Goal: Task Accomplishment & Management: Manage account settings

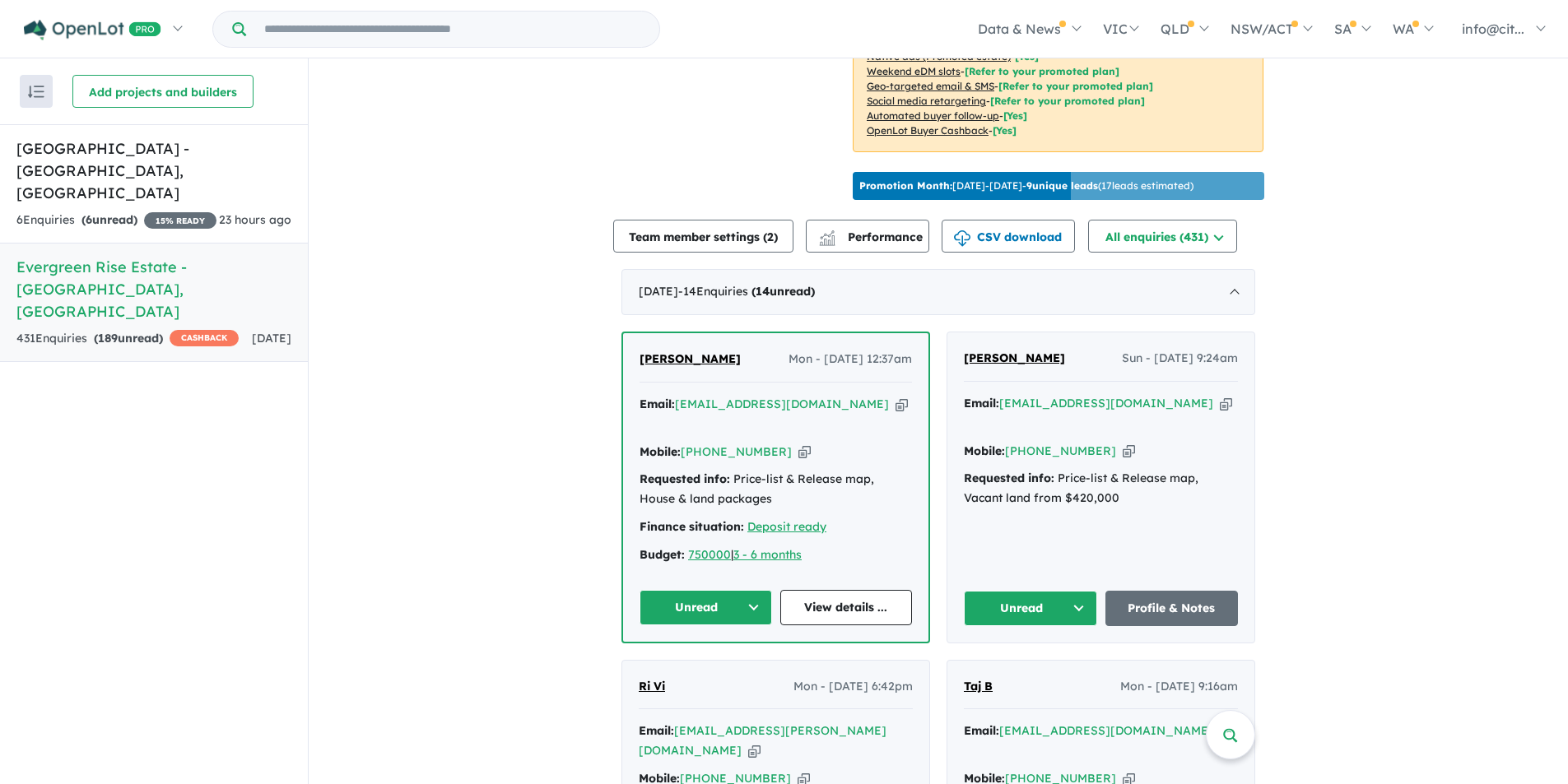
scroll to position [473, 0]
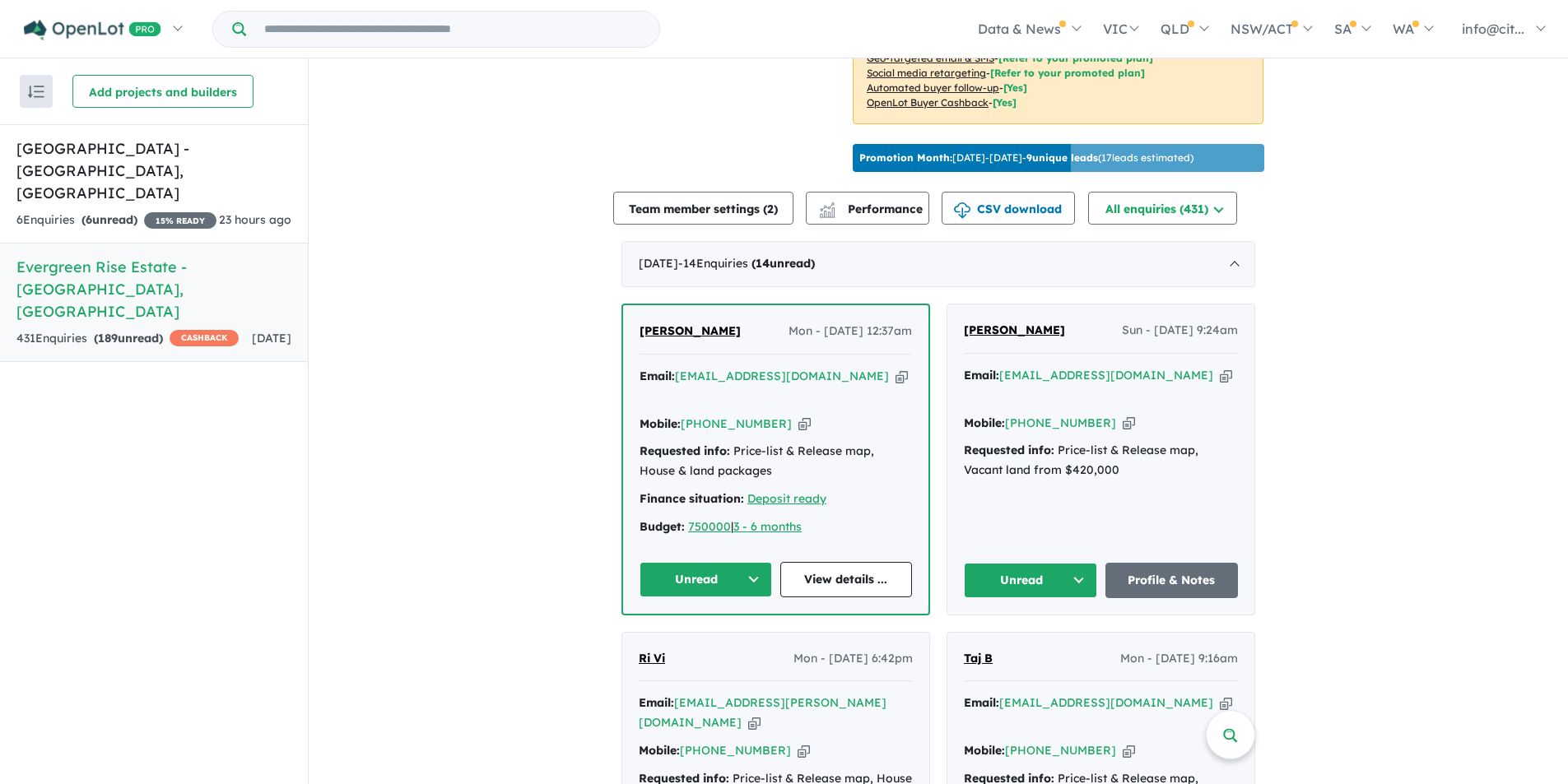
click at [1122, 417] on icon "button" at bounding box center [1128, 423] width 12 height 17
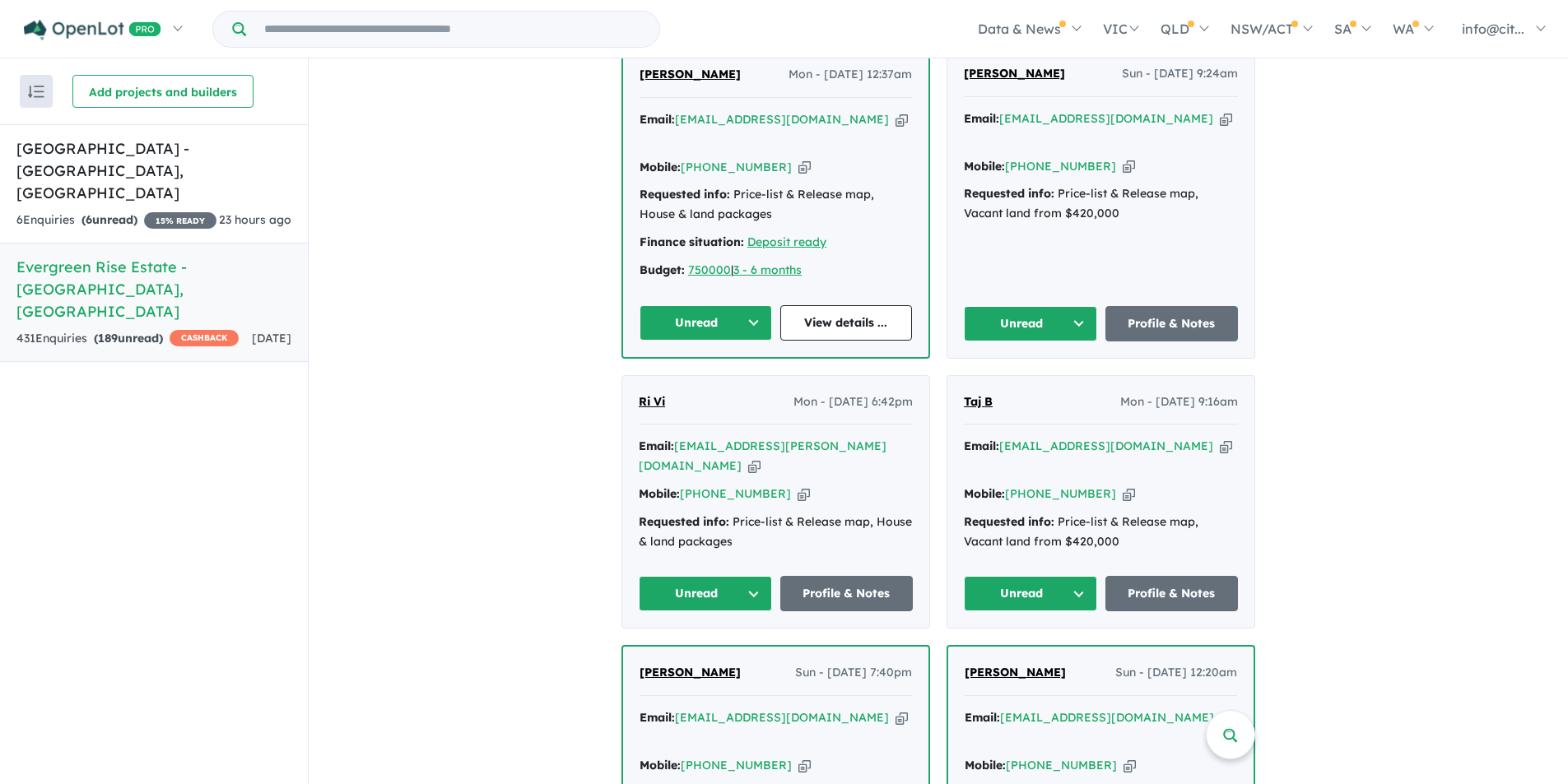
scroll to position [802, 0]
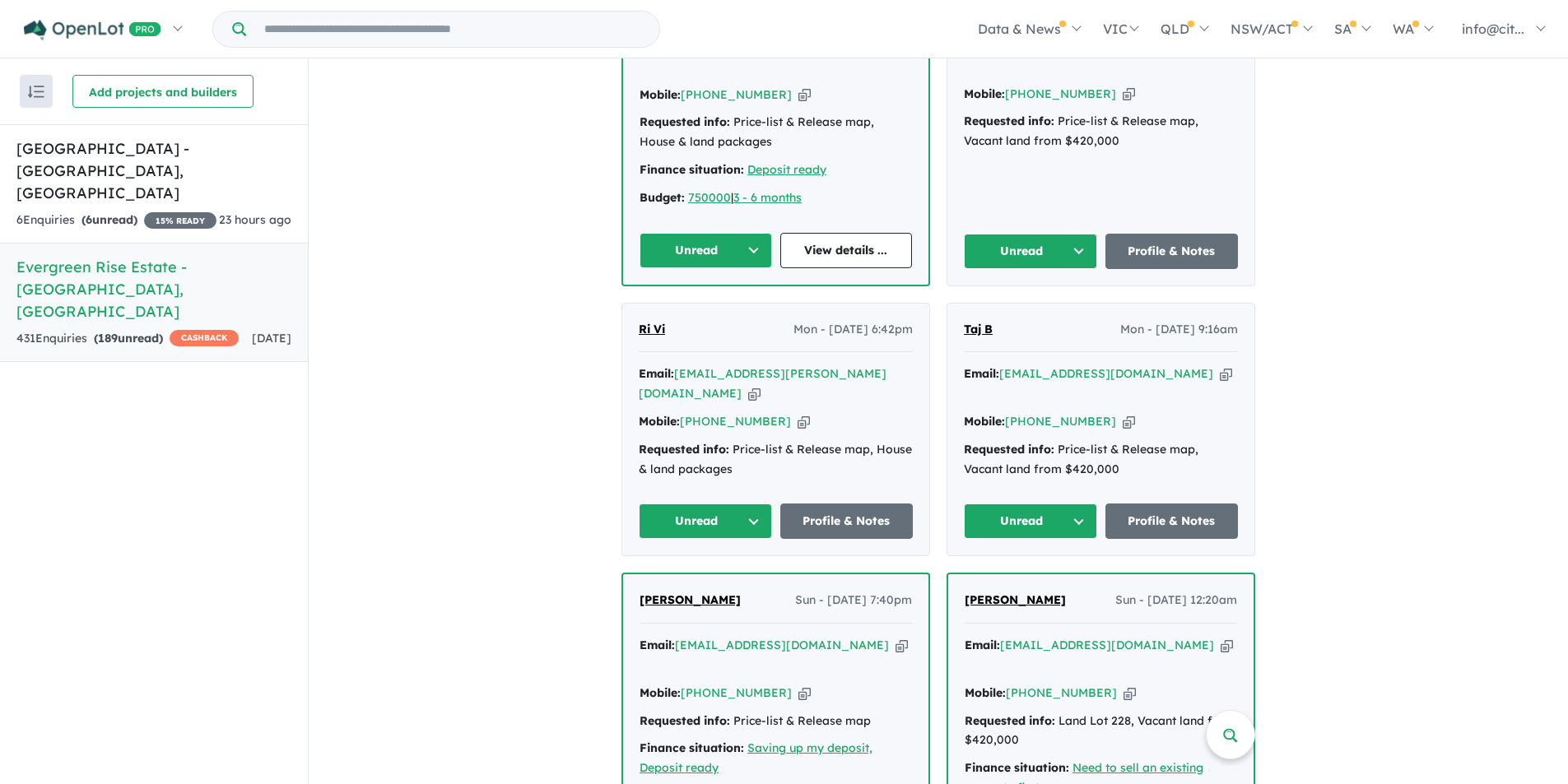
click at [760, 385] on icon "button" at bounding box center [754, 393] width 12 height 17
drag, startPoint x: 684, startPoint y: 327, endPoint x: 636, endPoint y: 330, distance: 48.1
click at [639, 330] on div "[PERSON_NAME] - [DATE] 6:42pm" at bounding box center [776, 336] width 274 height 33
copy span "Ri Vi"
click at [797, 413] on icon "button" at bounding box center [803, 422] width 12 height 17
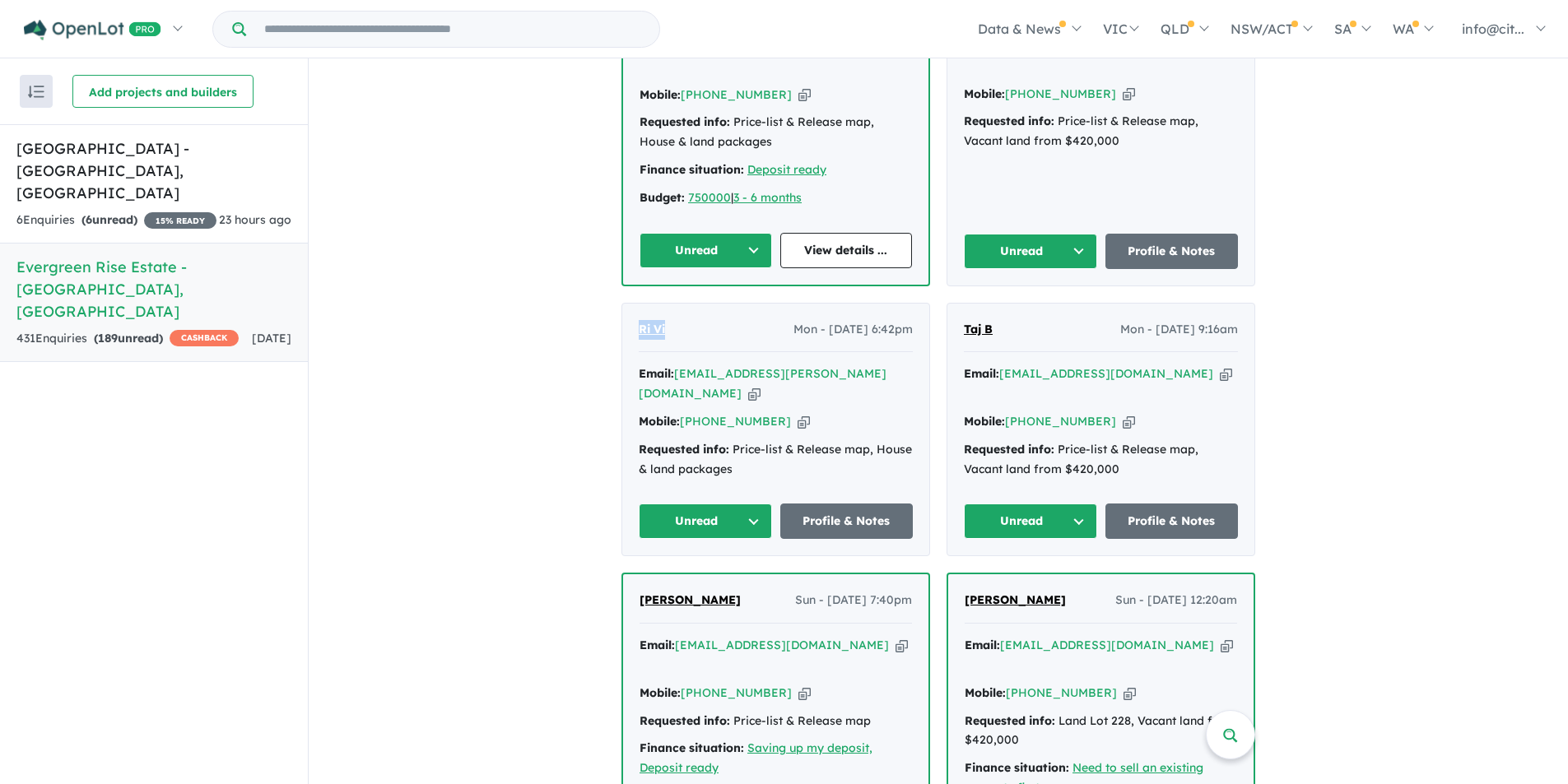
copy span "Ri Vi"
click at [1220, 370] on icon "button" at bounding box center [1226, 374] width 12 height 17
copy span "Ri Vi"
click at [1122, 413] on icon "button" at bounding box center [1128, 422] width 12 height 17
copy span "Ri Vi"
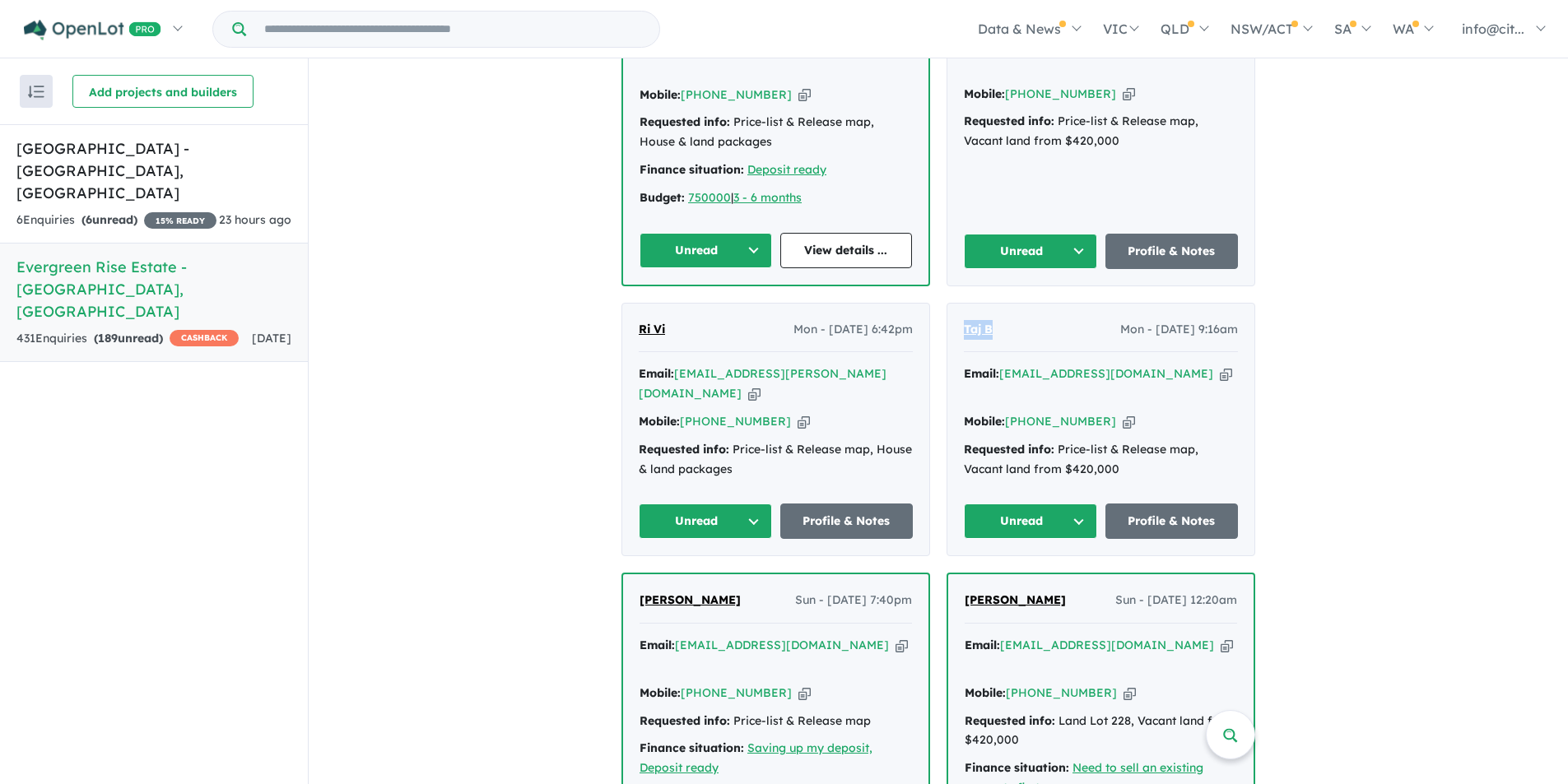
drag, startPoint x: 1011, startPoint y: 326, endPoint x: 953, endPoint y: 317, distance: 58.7
click at [953, 317] on div "Taj B Mon - [DATE] 9:16am Email: [EMAIL_ADDRESS][DOMAIN_NAME] Copied! Mobile: […" at bounding box center [1101, 429] width 307 height 253
copy span "Taj B"
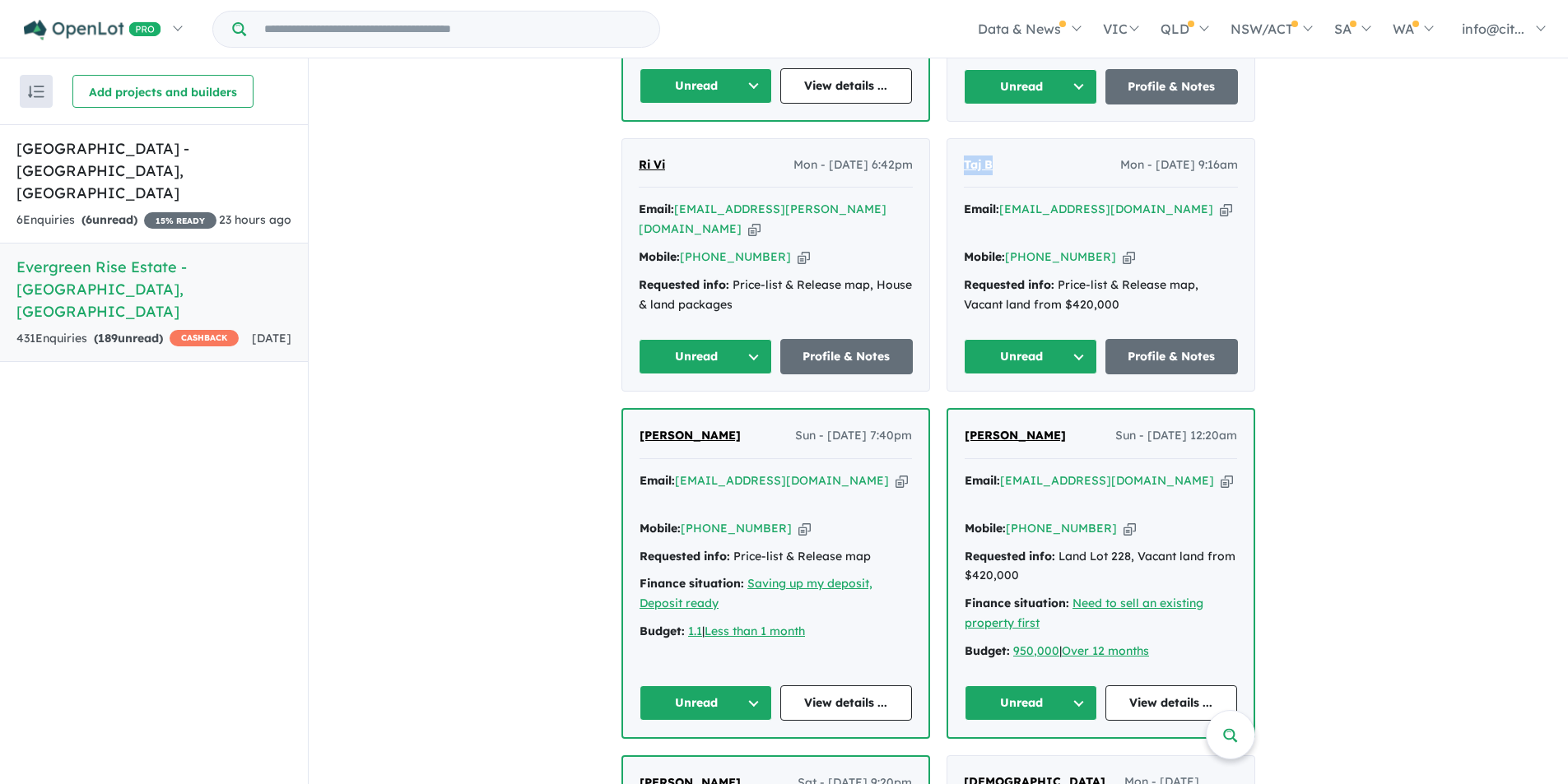
scroll to position [0, 0]
